Goal: Transaction & Acquisition: Purchase product/service

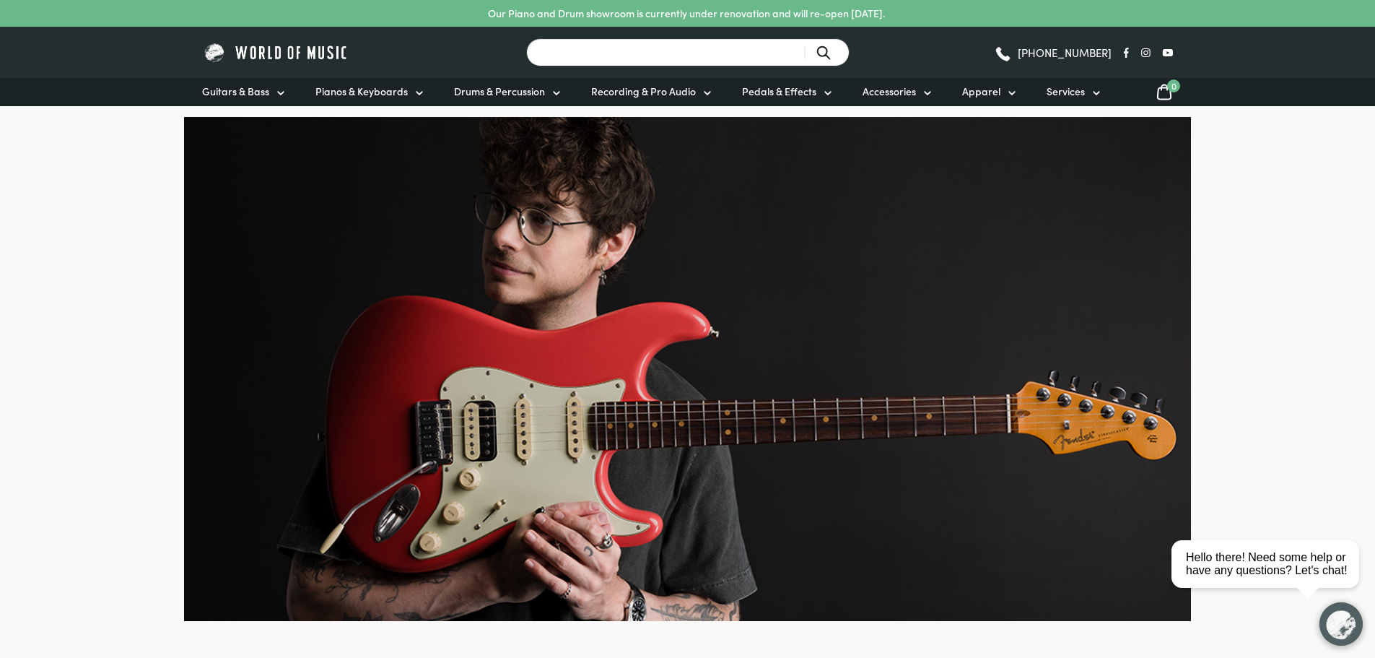
click at [729, 58] on input "Search for a product ..." at bounding box center [687, 52] width 323 height 28
type input "xlr"
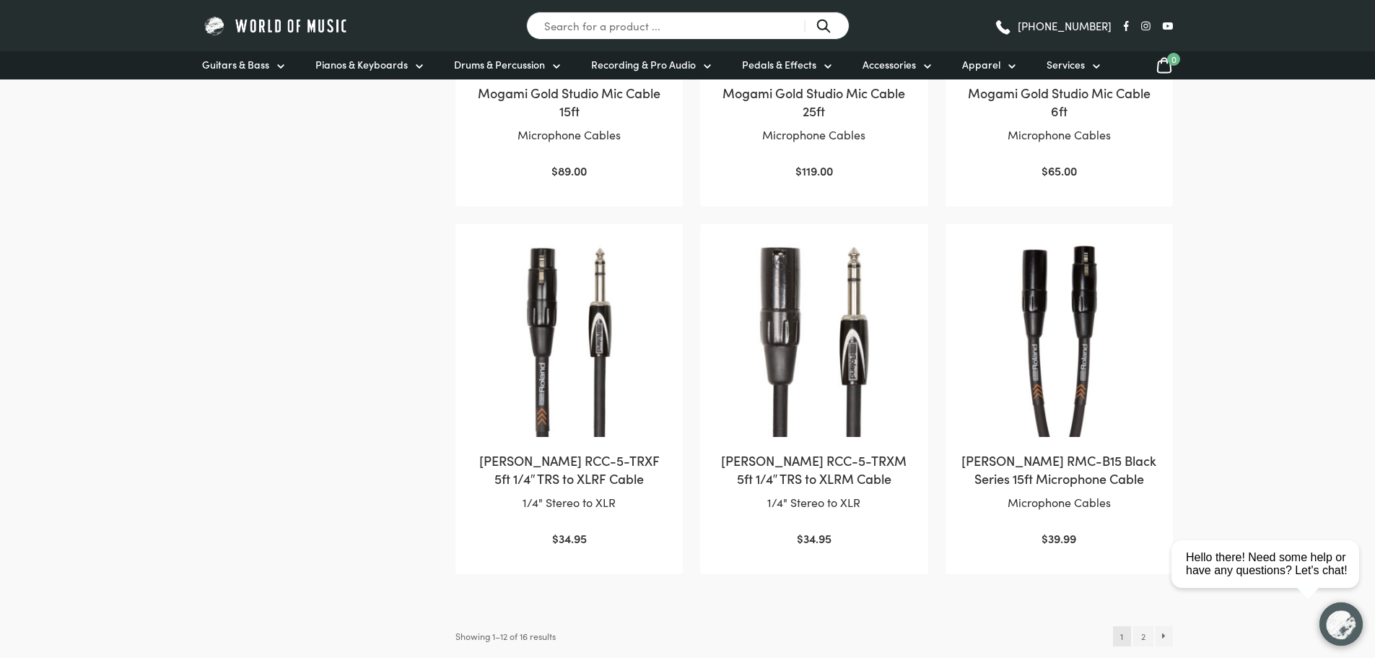
scroll to position [1588, 0]
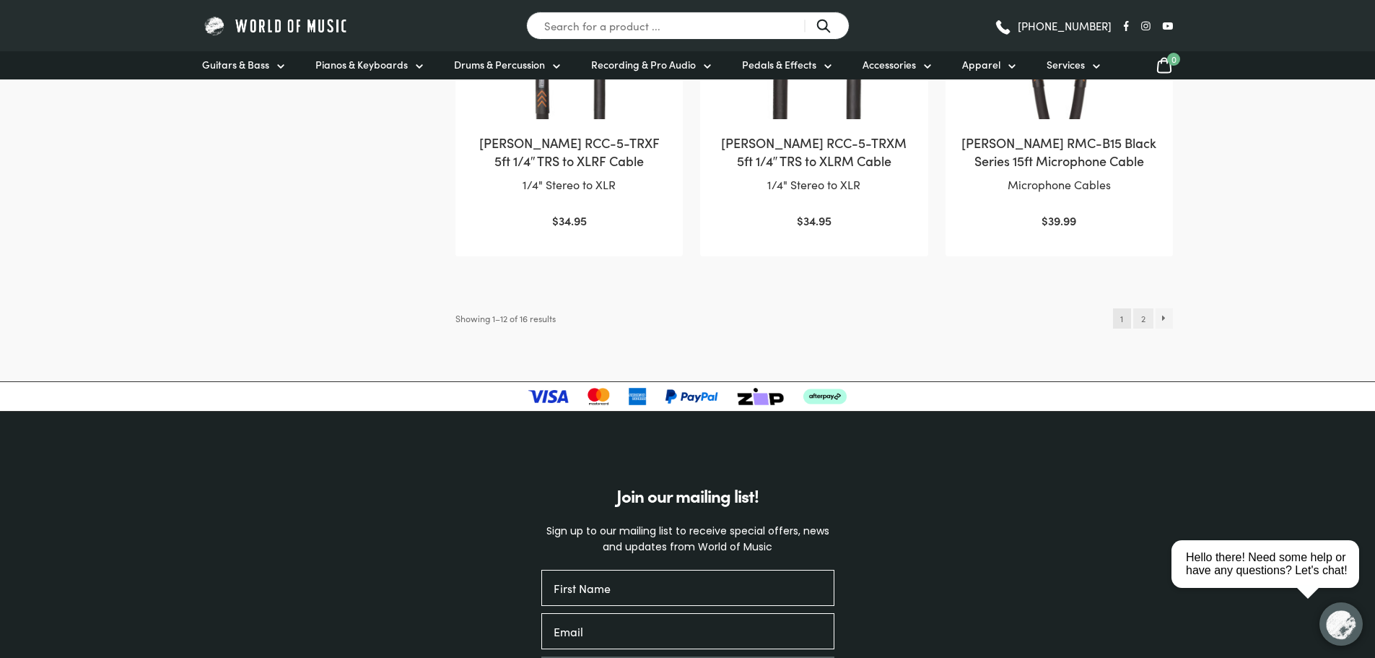
click at [1142, 320] on link "2" at bounding box center [1143, 318] width 19 height 20
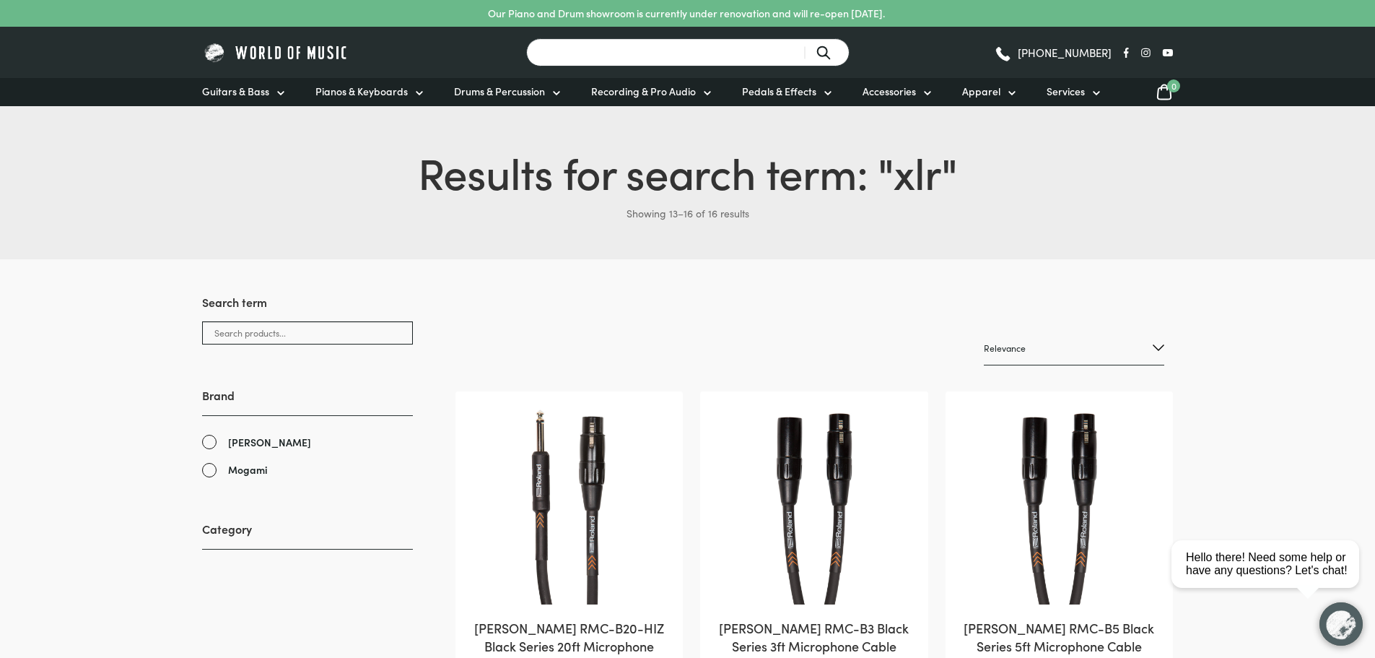
click at [722, 49] on input "Search for a product ..." at bounding box center [687, 52] width 323 height 28
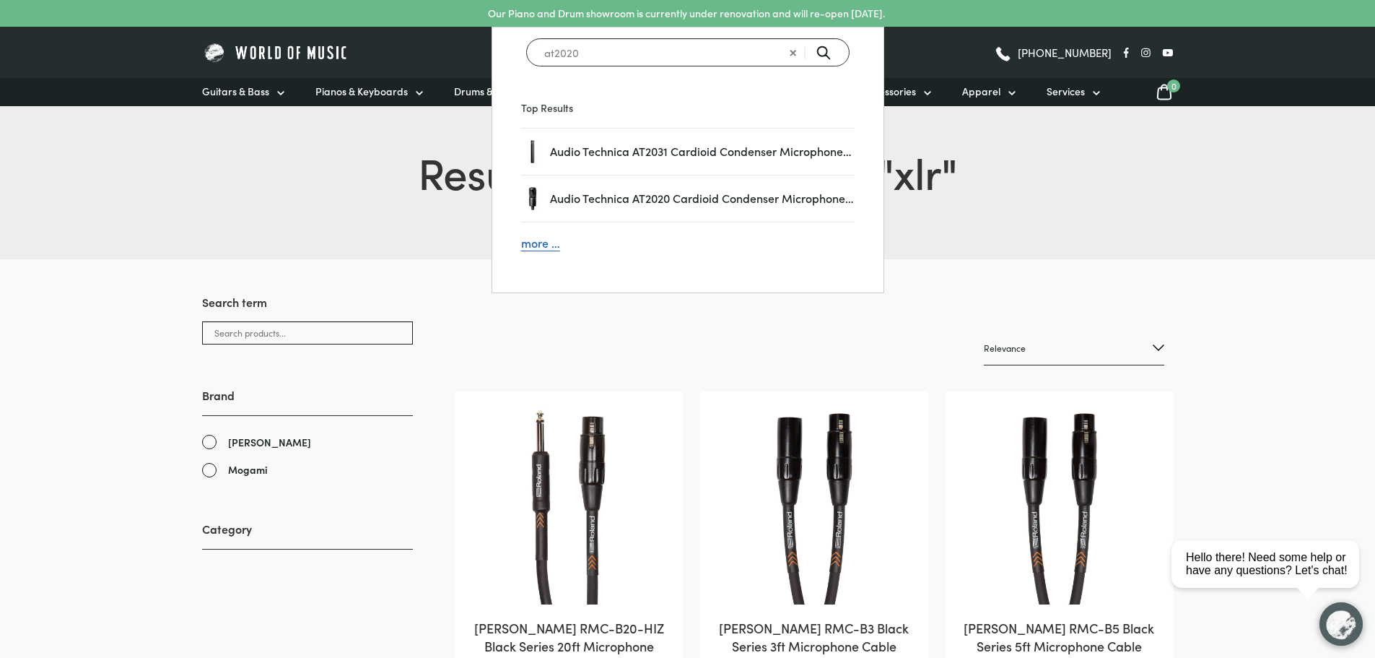
type input "at2020"
